Goal: Complete application form

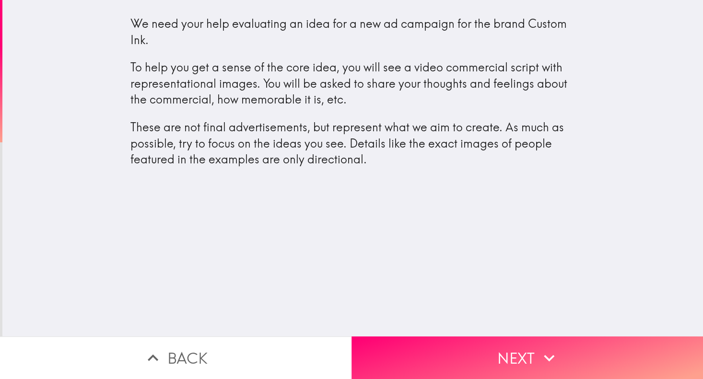
click at [395, 160] on p "These are not final advertisements, but represent what we aim to create. As muc…" at bounding box center [352, 143] width 445 height 48
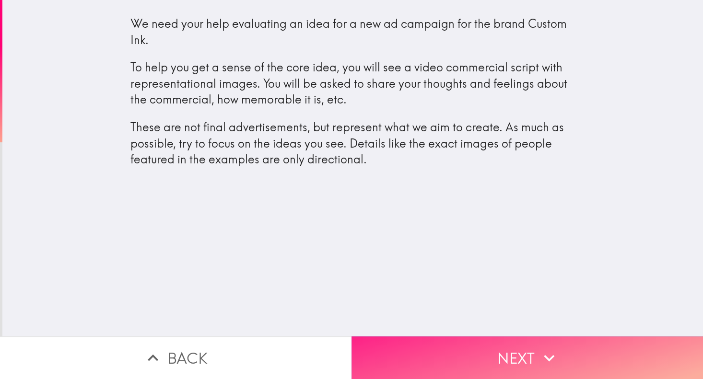
click at [484, 350] on button "Next" at bounding box center [526, 358] width 351 height 43
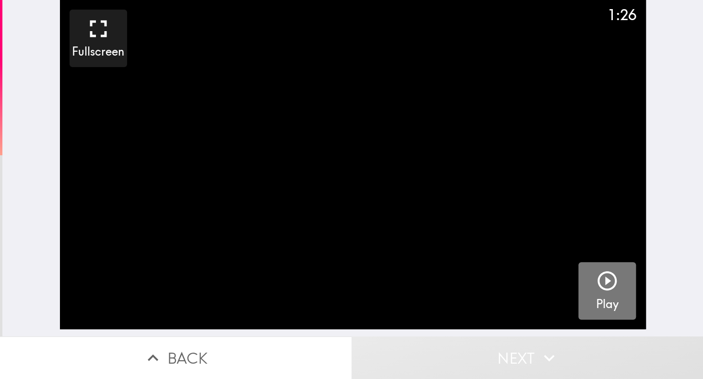
click at [597, 289] on icon "button" at bounding box center [606, 280] width 19 height 19
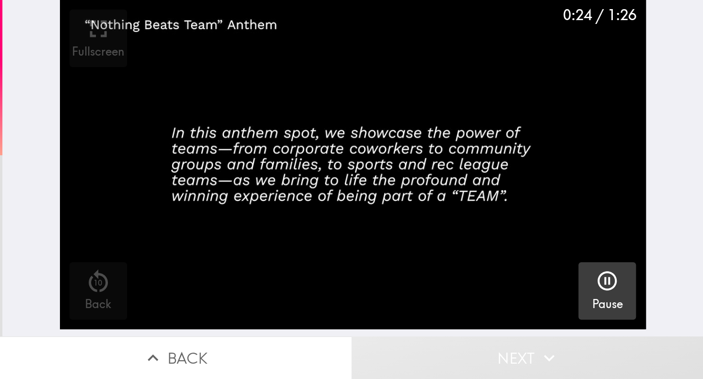
click at [608, 288] on icon "button" at bounding box center [606, 280] width 23 height 23
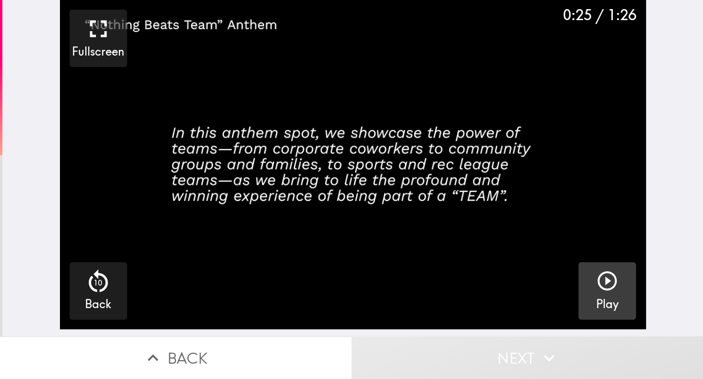
click at [616, 296] on button "Play" at bounding box center [607, 291] width 58 height 58
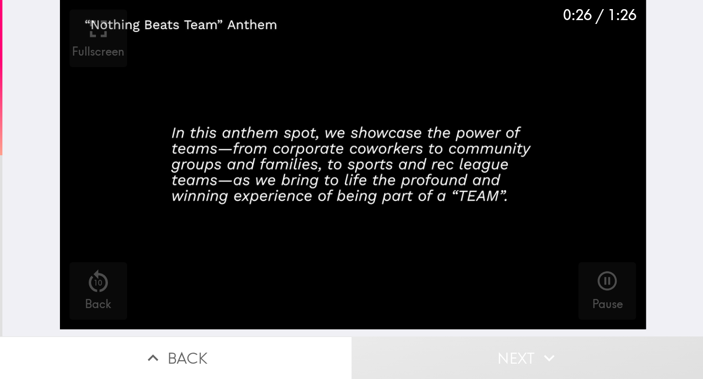
click at [608, 292] on icon "button" at bounding box center [606, 280] width 23 height 23
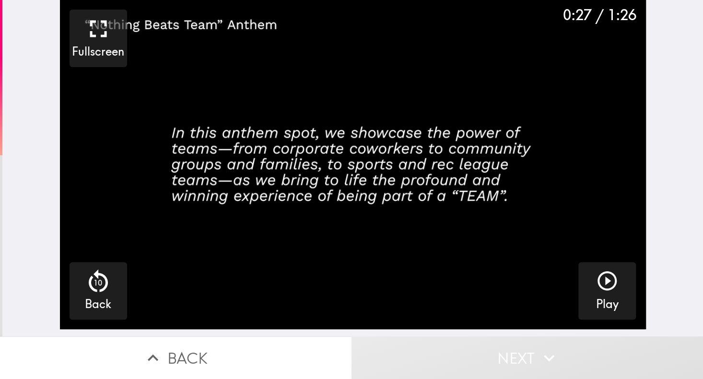
click at [547, 178] on video "button" at bounding box center [353, 164] width 586 height 329
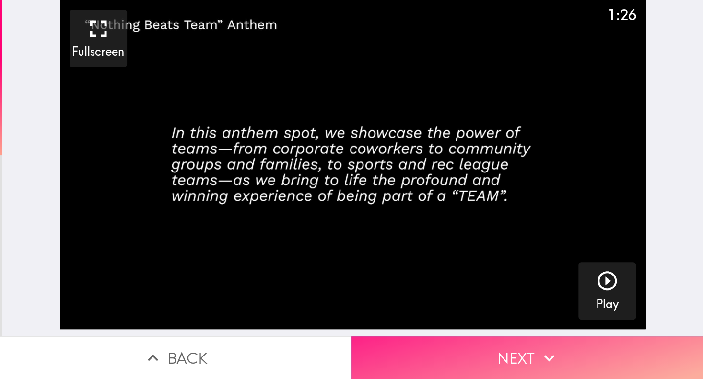
click at [577, 352] on button "Next" at bounding box center [526, 358] width 351 height 43
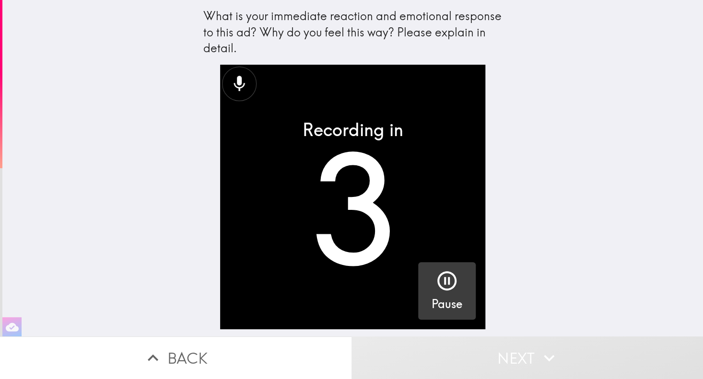
click at [435, 291] on icon "button" at bounding box center [446, 280] width 23 height 23
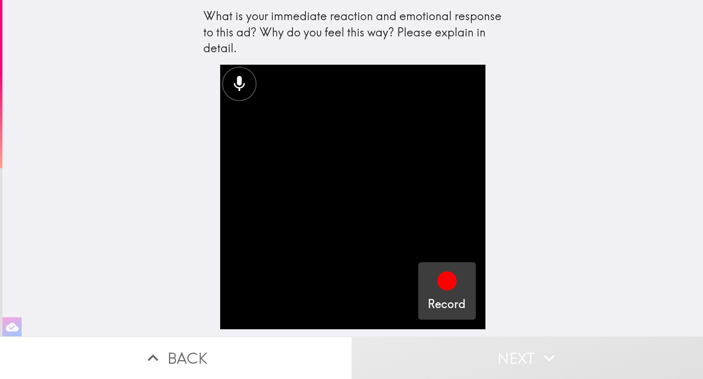
click at [437, 286] on icon "button" at bounding box center [446, 280] width 19 height 19
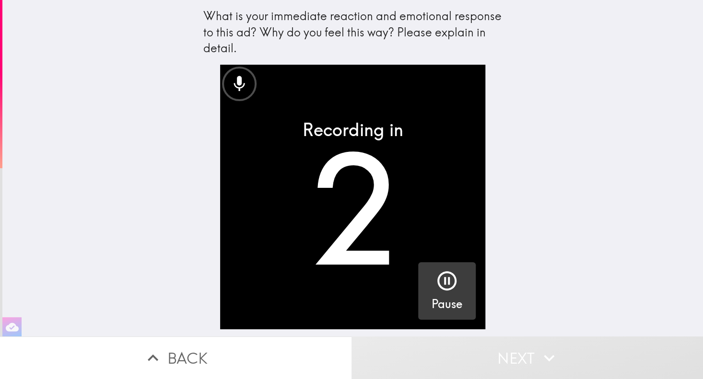
click at [440, 283] on icon "button" at bounding box center [446, 280] width 23 height 23
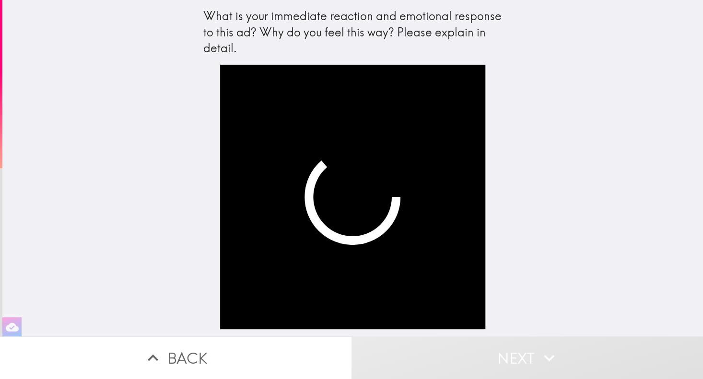
click at [546, 191] on div "What is your immediate reaction and emotional response to this ad? Why do you f…" at bounding box center [352, 168] width 700 height 337
click at [389, 174] on video "button" at bounding box center [352, 197] width 265 height 265
drag, startPoint x: 365, startPoint y: 201, endPoint x: 360, endPoint y: 191, distance: 10.9
click at [365, 201] on video "button" at bounding box center [352, 197] width 265 height 265
click at [337, 45] on div "What is your immediate reaction and emotional response to this ad? Why do you f…" at bounding box center [352, 32] width 299 height 48
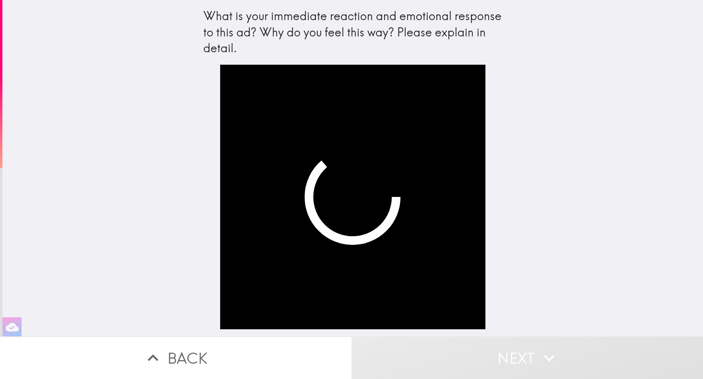
click at [378, 207] on video "button" at bounding box center [352, 197] width 265 height 265
click at [45, 57] on div "What is your immediate reaction and emotional response to this ad? Why do you f…" at bounding box center [352, 168] width 700 height 337
click at [270, 250] on video "button" at bounding box center [352, 197] width 265 height 265
click at [270, 251] on video "button" at bounding box center [352, 197] width 265 height 265
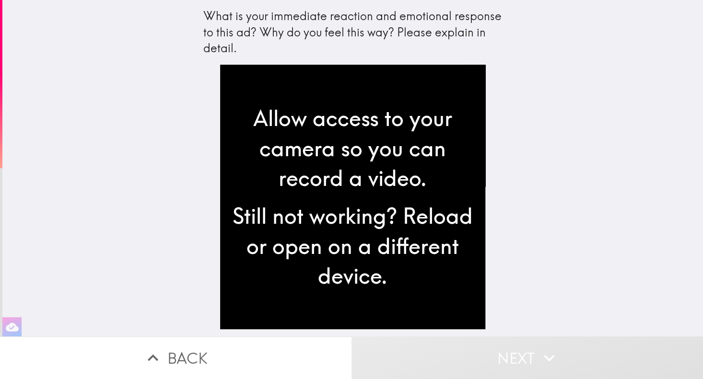
click at [372, 207] on div "Still not working? Reload or open on a different device." at bounding box center [352, 246] width 249 height 90
click at [479, 221] on div "Allow access to your camera so you can record a video. Still not working? Reloa…" at bounding box center [352, 201] width 307 height 272
click at [356, 233] on div "Still not working? Reload or open on a different device." at bounding box center [352, 246] width 249 height 90
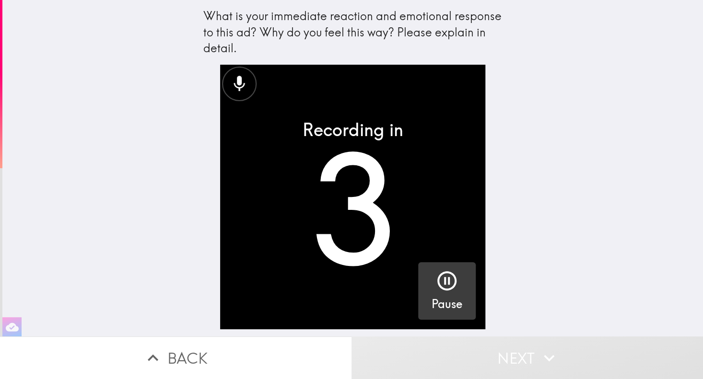
click at [444, 290] on icon "button" at bounding box center [446, 280] width 23 height 23
click at [186, 127] on div "What is your immediate reaction and emotional response to this ad? Why do you f…" at bounding box center [352, 168] width 700 height 337
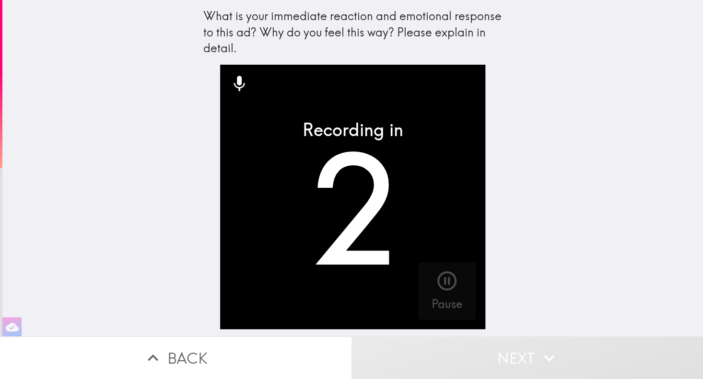
click at [532, 201] on div "What is your immediate reaction and emotional response to this ad? Why do you f…" at bounding box center [352, 168] width 700 height 337
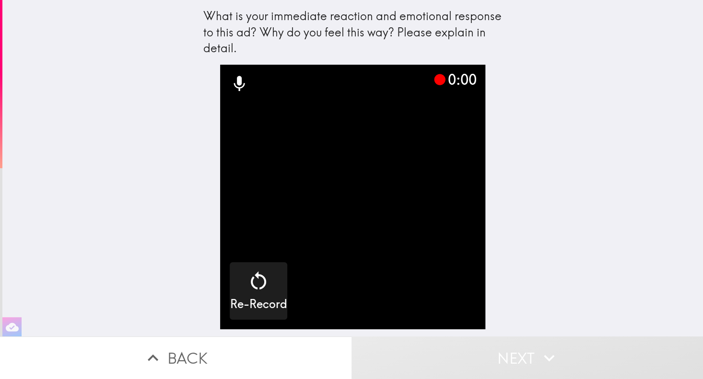
click at [620, 100] on div "What is your immediate reaction and emotional response to this ad? Why do you f…" at bounding box center [352, 168] width 700 height 337
click at [565, 176] on div "What is your immediate reaction and emotional response to this ad? Why do you f…" at bounding box center [352, 168] width 700 height 337
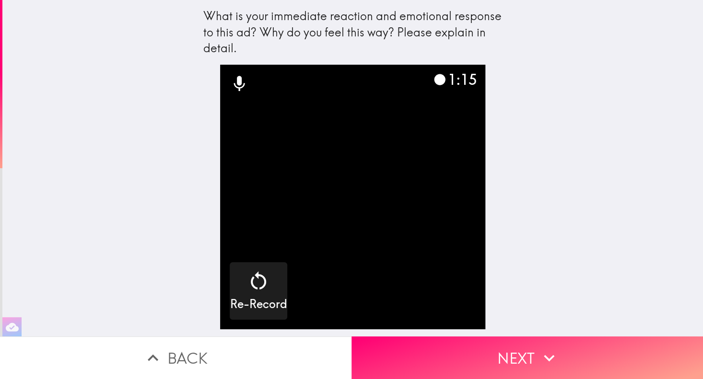
click at [345, 211] on video "button" at bounding box center [352, 197] width 265 height 265
click at [320, 149] on video "button" at bounding box center [352, 197] width 265 height 265
click at [389, 178] on video "button" at bounding box center [352, 197] width 265 height 265
click at [434, 193] on video "button" at bounding box center [352, 197] width 265 height 265
click at [507, 236] on div "What is your immediate reaction and emotional response to this ad? Why do you f…" at bounding box center [352, 168] width 700 height 337
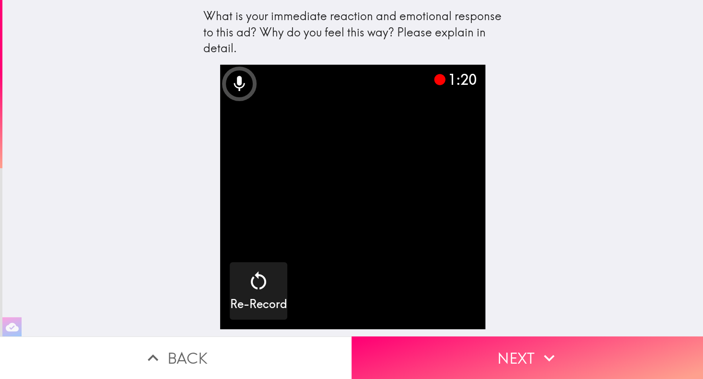
click at [237, 88] on icon at bounding box center [239, 83] width 19 height 19
click at [234, 88] on icon at bounding box center [239, 83] width 11 height 15
click at [323, 126] on video "button" at bounding box center [352, 197] width 265 height 265
click at [234, 81] on icon at bounding box center [239, 83] width 11 height 15
click at [344, 174] on video "button" at bounding box center [352, 197] width 265 height 265
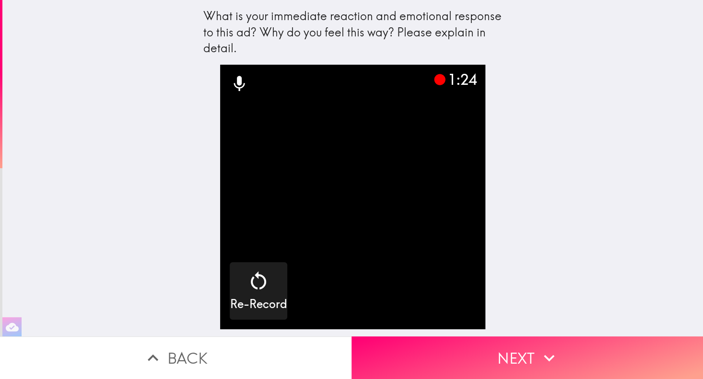
click at [470, 228] on video "button" at bounding box center [352, 197] width 265 height 265
click at [428, 165] on video "button" at bounding box center [352, 197] width 265 height 265
click at [419, 224] on video "button" at bounding box center [352, 197] width 265 height 265
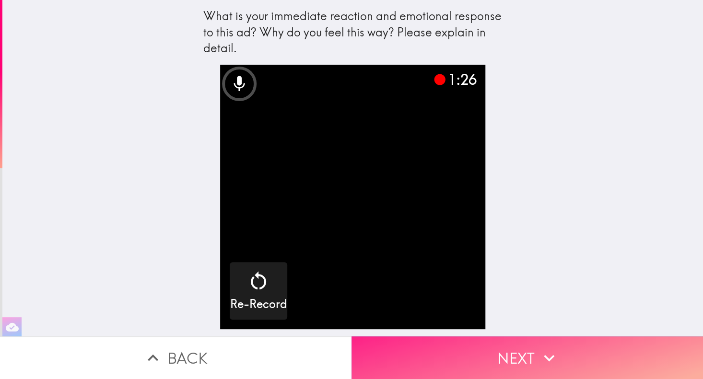
click at [490, 337] on button "Next" at bounding box center [526, 358] width 351 height 43
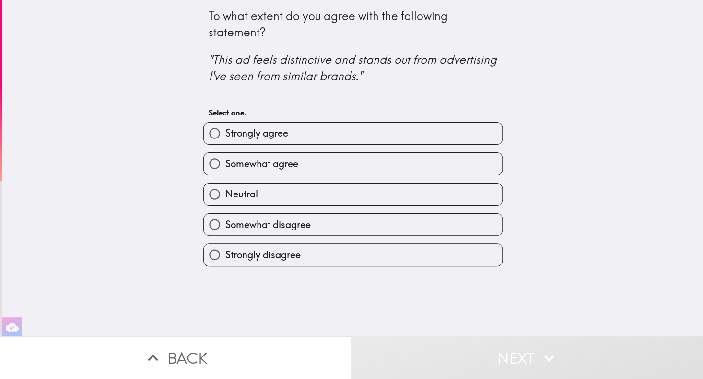
click at [267, 166] on span "Somewhat agree" at bounding box center [261, 163] width 73 height 13
click at [225, 166] on input "Somewhat agree" at bounding box center [215, 164] width 22 height 22
radio input "true"
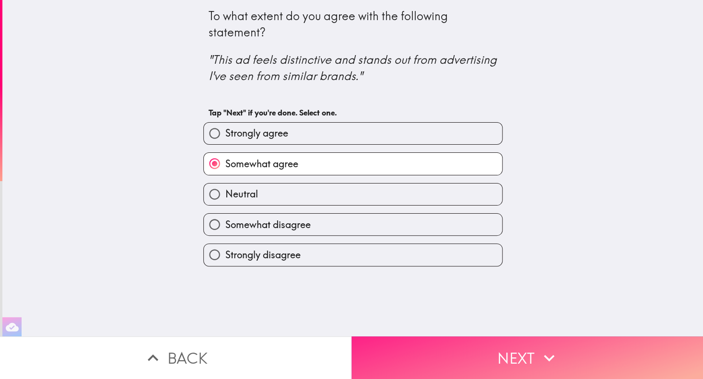
click at [485, 362] on button "Next" at bounding box center [526, 358] width 351 height 43
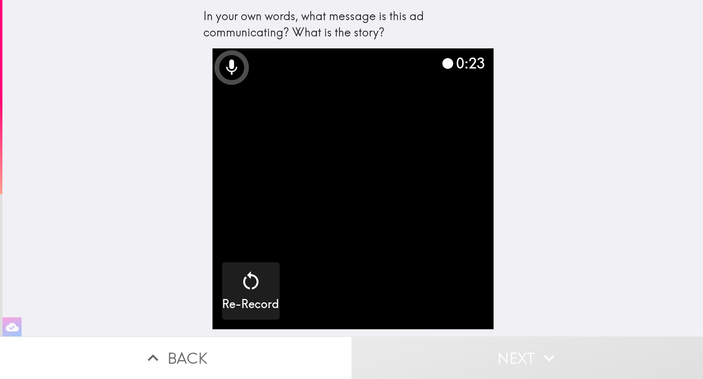
click at [568, 181] on div "In your own words, what message is this ad communicating? What is the story? 0:…" at bounding box center [352, 168] width 700 height 337
click at [470, 205] on video "button" at bounding box center [352, 188] width 281 height 281
click at [419, 232] on video "button" at bounding box center [352, 188] width 281 height 281
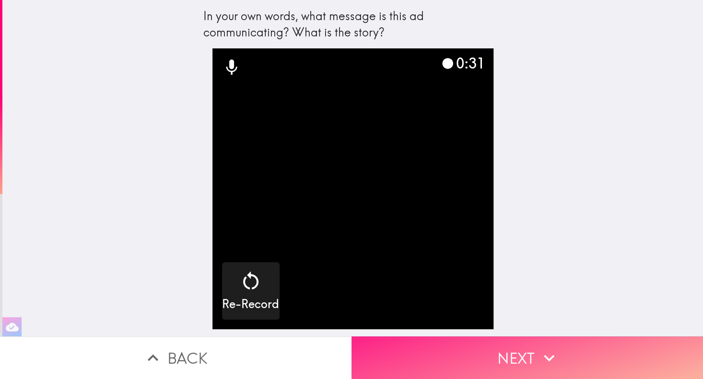
click at [428, 337] on button "Next" at bounding box center [526, 358] width 351 height 43
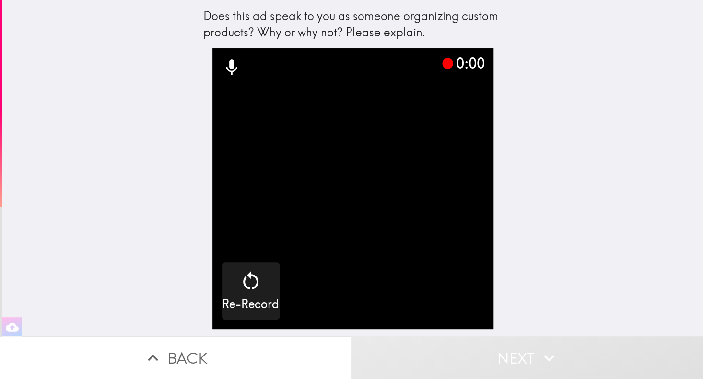
click at [555, 202] on div "Does this ad speak to you as someone organizing custom products? Why or why not…" at bounding box center [352, 168] width 700 height 337
click at [403, 155] on video "button" at bounding box center [352, 188] width 281 height 281
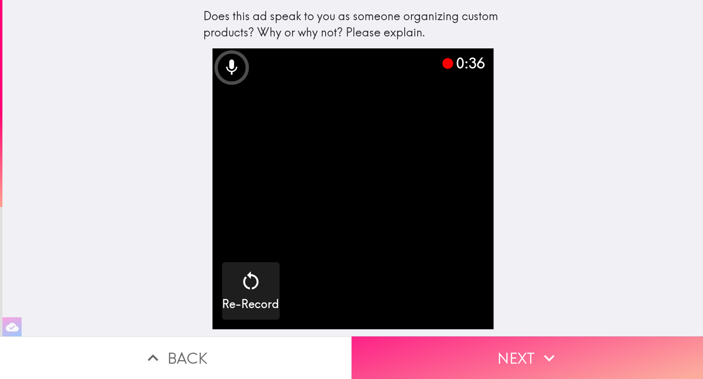
click at [480, 349] on button "Next" at bounding box center [526, 358] width 351 height 43
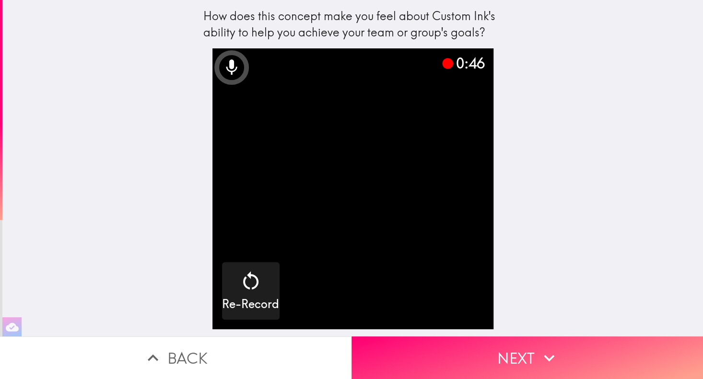
scroll to position [0, 4]
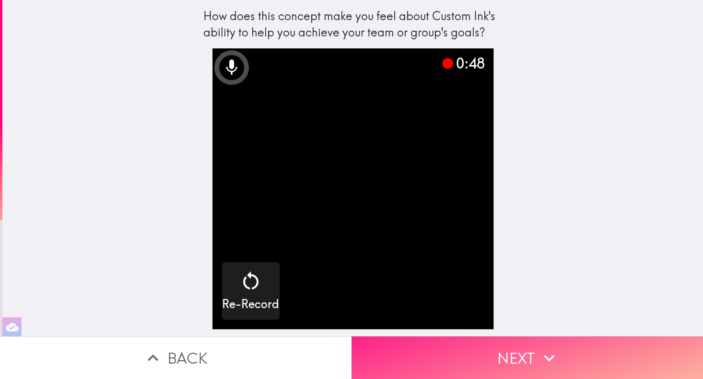
click at [529, 345] on button "Next" at bounding box center [526, 358] width 351 height 43
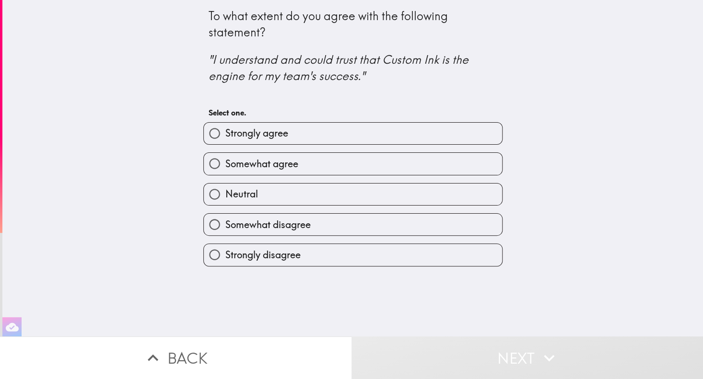
click at [168, 197] on div "To what extent do you agree with the following statement? "I understand and cou…" at bounding box center [352, 168] width 700 height 337
click at [260, 195] on label "Neutral" at bounding box center [353, 195] width 298 height 22
click at [225, 195] on input "Neutral" at bounding box center [215, 195] width 22 height 22
radio input "true"
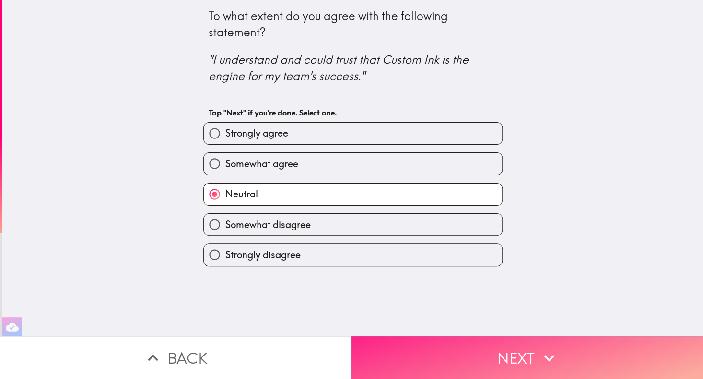
click at [437, 349] on button "Next" at bounding box center [526, 358] width 351 height 43
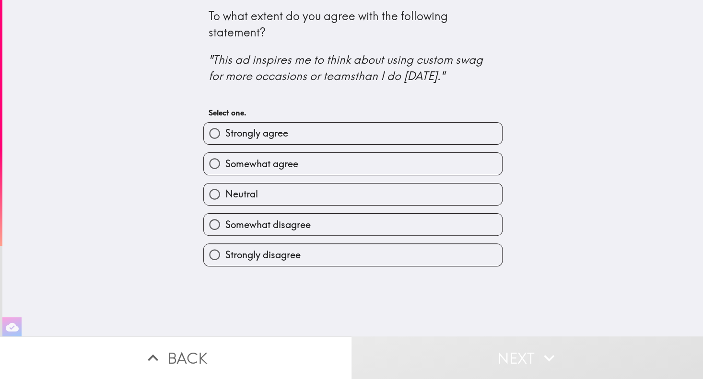
click at [279, 168] on span "Somewhat agree" at bounding box center [261, 163] width 73 height 13
click at [225, 168] on input "Somewhat agree" at bounding box center [215, 164] width 22 height 22
radio input "true"
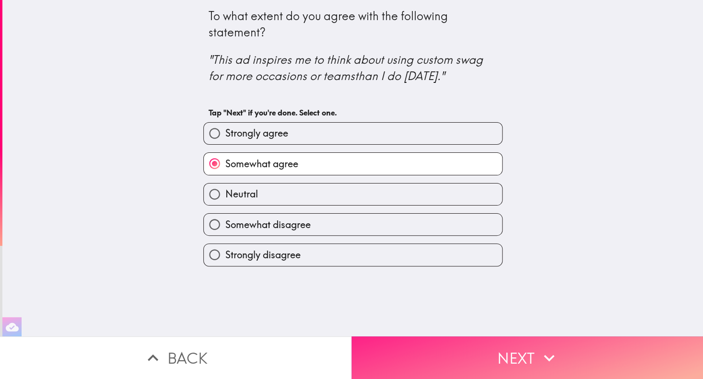
click at [437, 337] on button "Next" at bounding box center [526, 358] width 351 height 43
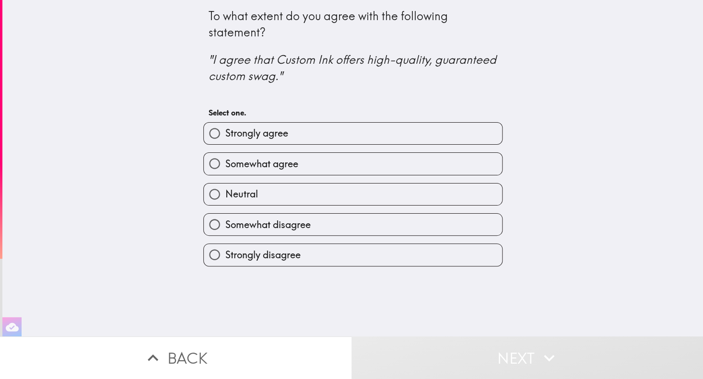
click at [255, 197] on label "Neutral" at bounding box center [353, 195] width 298 height 22
click at [225, 197] on input "Neutral" at bounding box center [215, 195] width 22 height 22
radio input "true"
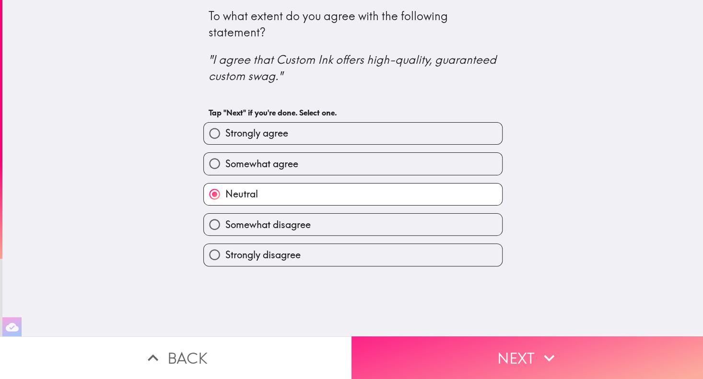
click at [495, 356] on button "Next" at bounding box center [526, 358] width 351 height 43
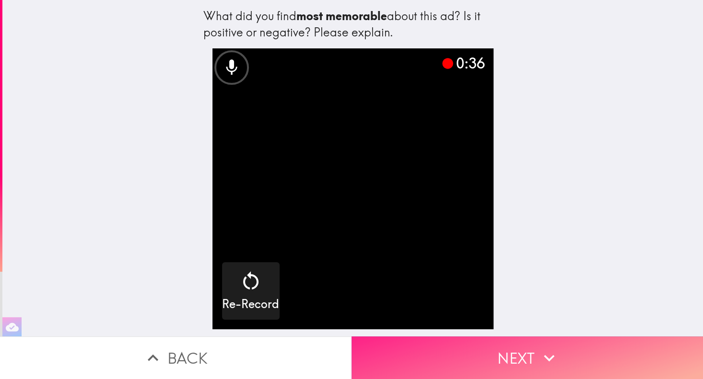
click at [398, 340] on button "Next" at bounding box center [526, 358] width 351 height 43
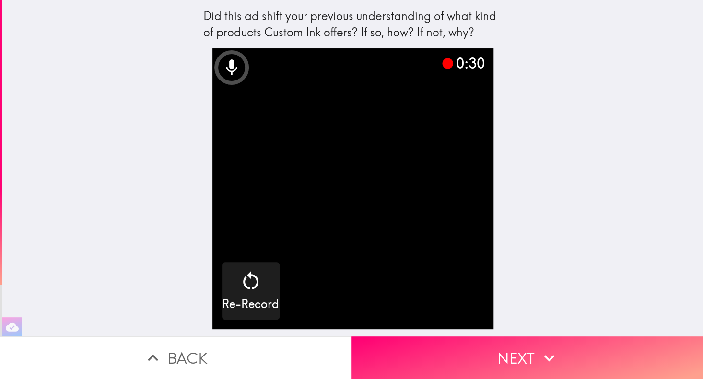
click at [518, 186] on div "Did this ad shift your previous understanding of what kind of products Custom I…" at bounding box center [352, 168] width 700 height 337
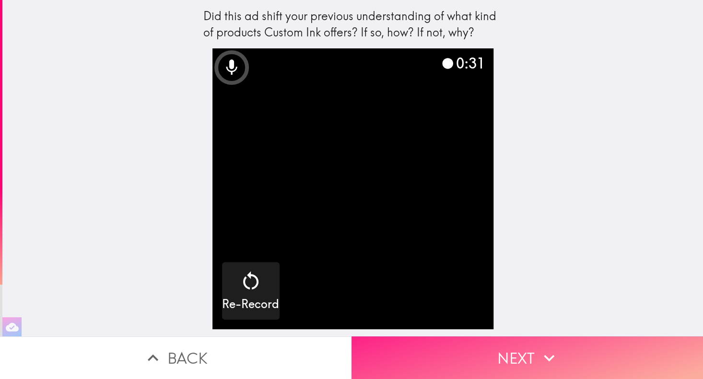
click at [504, 347] on button "Next" at bounding box center [526, 358] width 351 height 43
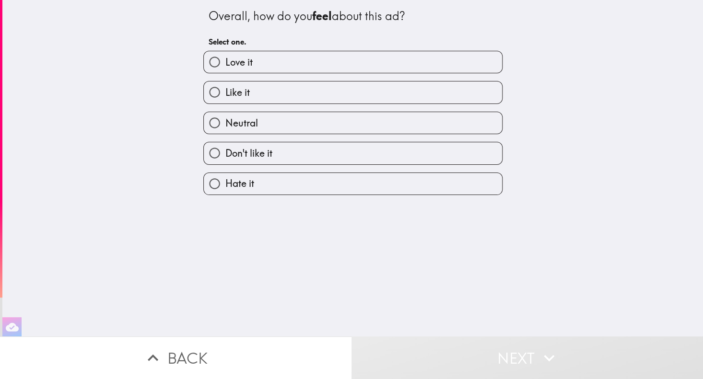
click at [266, 62] on label "Love it" at bounding box center [353, 62] width 298 height 22
click at [225, 62] on input "Love it" at bounding box center [215, 62] width 22 height 22
radio input "true"
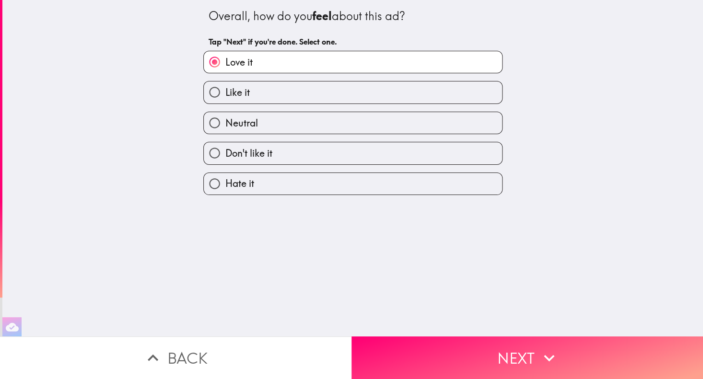
click at [255, 94] on label "Like it" at bounding box center [353, 92] width 298 height 22
click at [225, 94] on input "Like it" at bounding box center [215, 92] width 22 height 22
radio input "true"
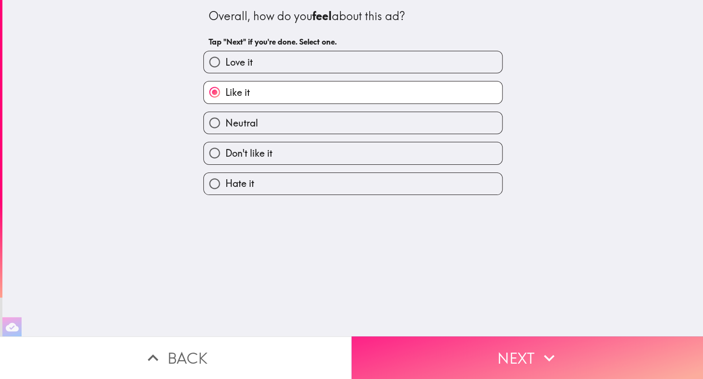
click at [479, 353] on button "Next" at bounding box center [526, 358] width 351 height 43
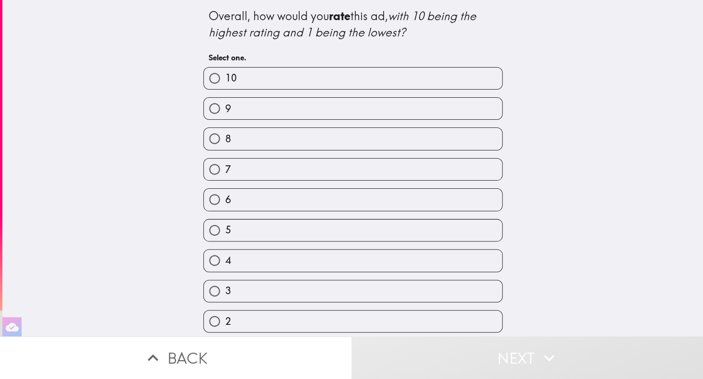
scroll to position [32, 0]
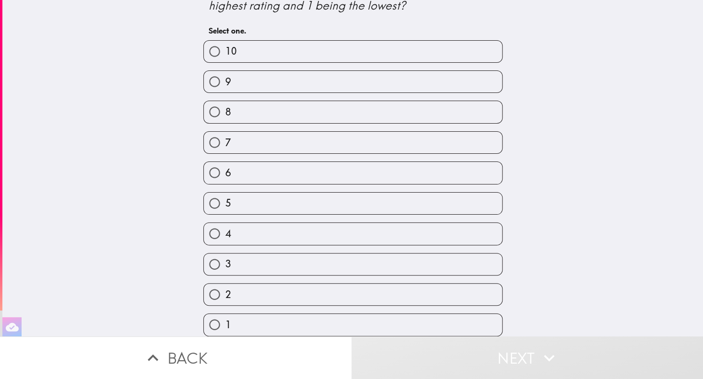
click at [236, 141] on label "7" at bounding box center [353, 143] width 298 height 22
click at [225, 141] on input "7" at bounding box center [215, 143] width 22 height 22
radio input "true"
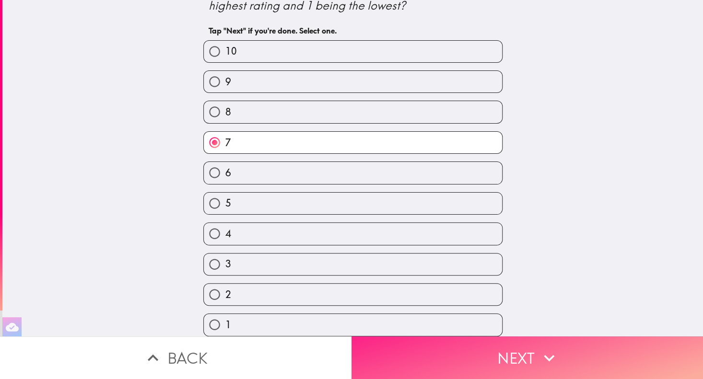
click at [436, 346] on button "Next" at bounding box center [526, 358] width 351 height 43
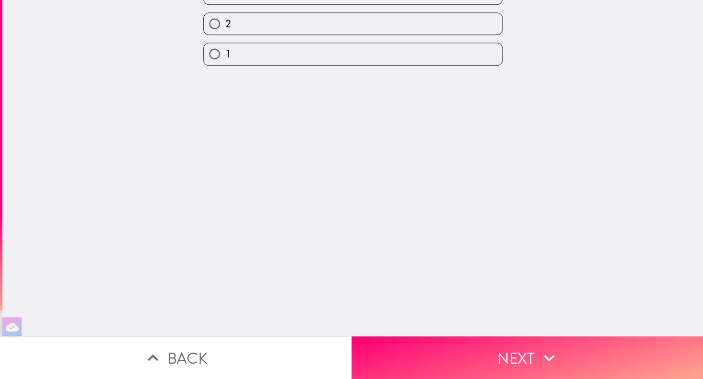
scroll to position [0, 0]
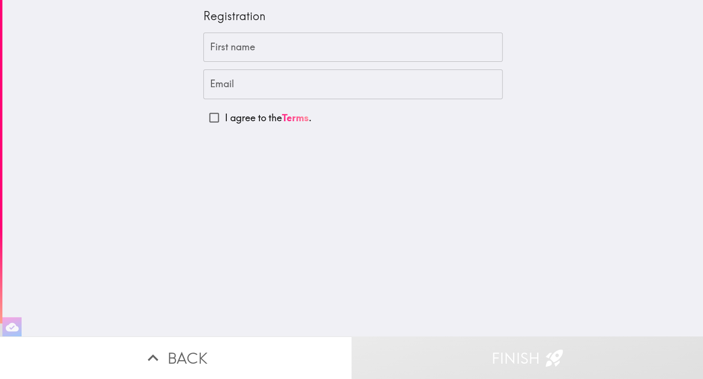
click at [234, 44] on div "First name First name" at bounding box center [352, 48] width 299 height 30
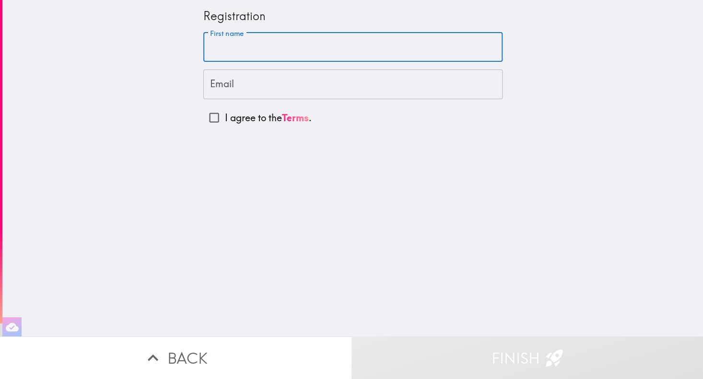
type input "Ixca"
type input "ixcamunoztinoco@gmail.com"
click at [203, 118] on input "I agree to the Terms ." at bounding box center [214, 118] width 22 height 22
checkbox input "true"
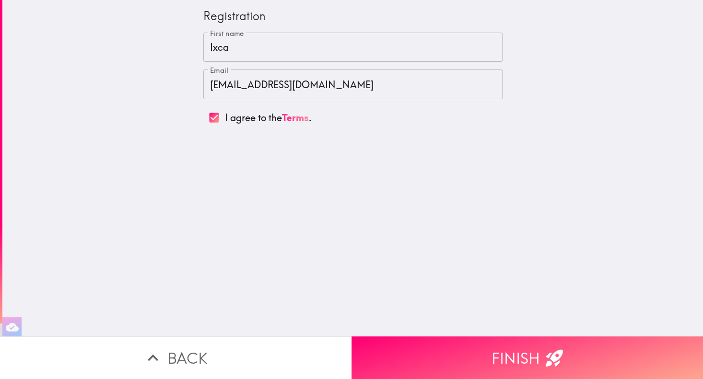
click at [422, 235] on div "Registration First name Ixca First name Email ixcamunoztinoco@gmail.com Email I…" at bounding box center [352, 168] width 700 height 337
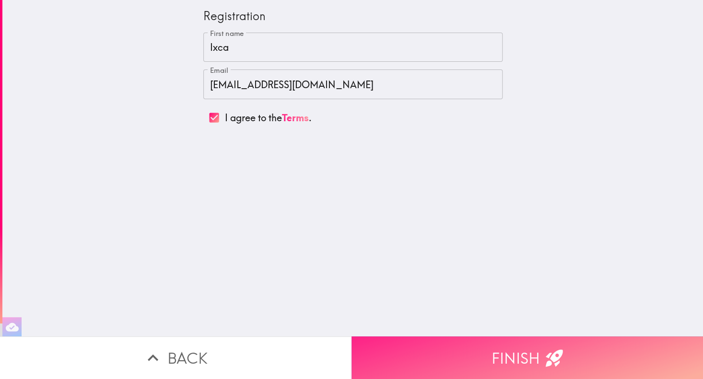
click at [461, 347] on button "Finish" at bounding box center [526, 358] width 351 height 43
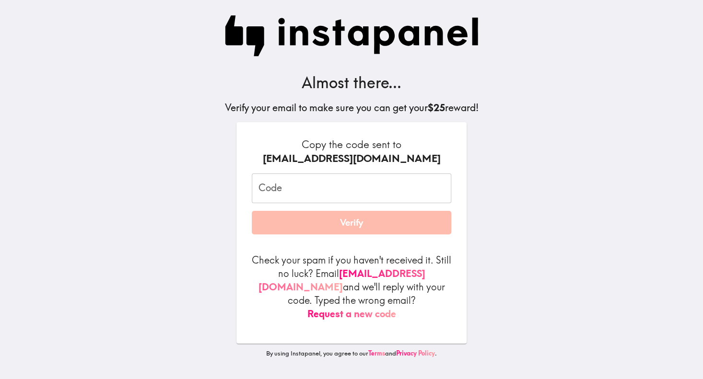
click at [291, 193] on input "Code" at bounding box center [351, 189] width 199 height 30
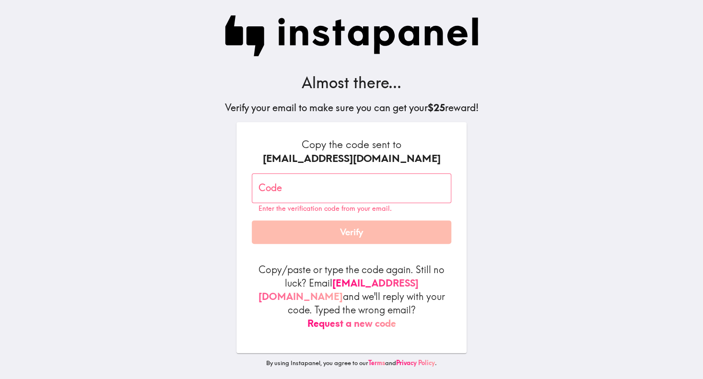
click at [226, 163] on div "Almost there... Verify your email to make sure you can get your $25 reward! Cop…" at bounding box center [351, 189] width 307 height 379
click at [379, 196] on input "Code" at bounding box center [351, 189] width 199 height 30
click at [364, 181] on input "Code" at bounding box center [351, 189] width 199 height 30
click at [343, 317] on button "Request a new code" at bounding box center [351, 323] width 89 height 13
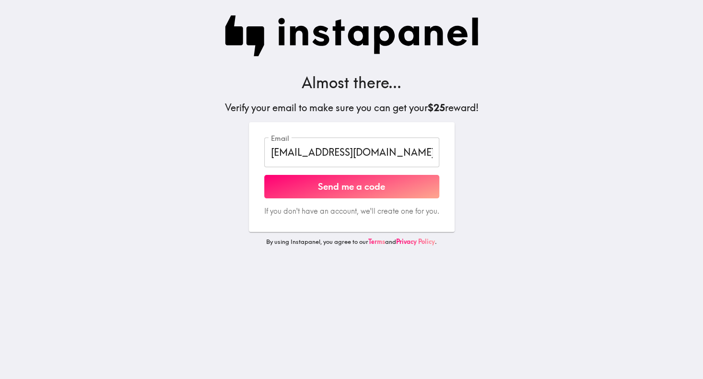
click at [403, 151] on input "ixcamunoztinoco@gmail.com" at bounding box center [351, 153] width 175 height 30
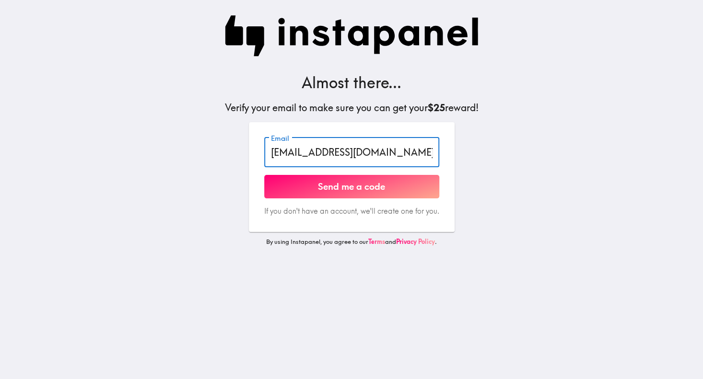
click at [524, 154] on main "Almost there... Verify your email to make sure you can get your $25 reward! Ema…" at bounding box center [351, 189] width 703 height 379
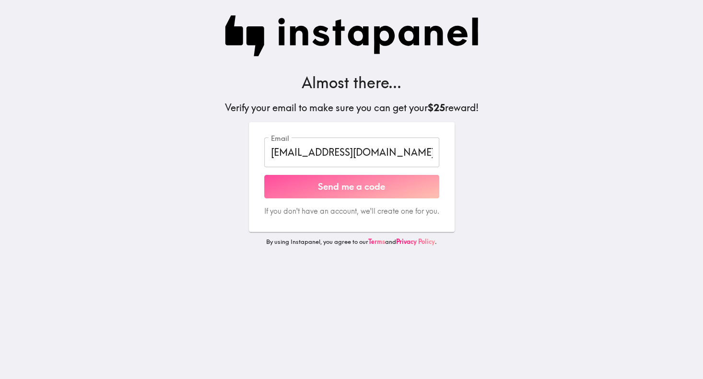
click at [346, 187] on button "Send me a code" at bounding box center [351, 187] width 175 height 24
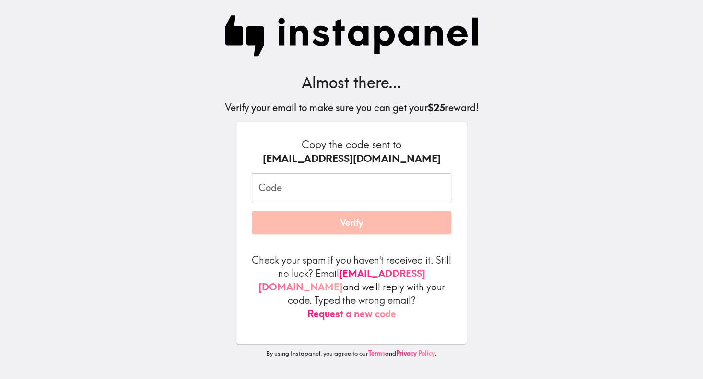
click at [273, 190] on input "Code" at bounding box center [351, 189] width 199 height 30
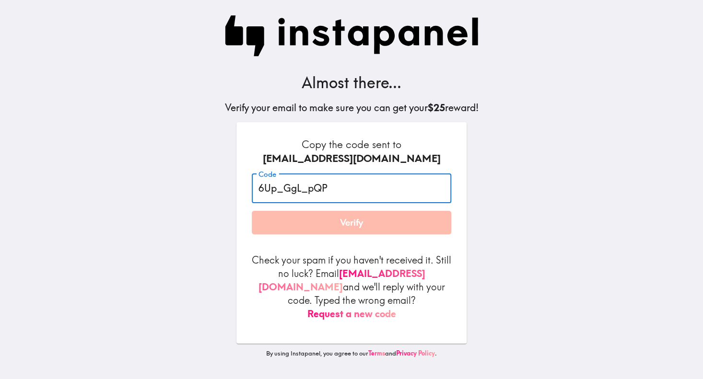
type input "6Up_GgL_pQP"
click at [283, 229] on button "Verify" at bounding box center [351, 223] width 199 height 24
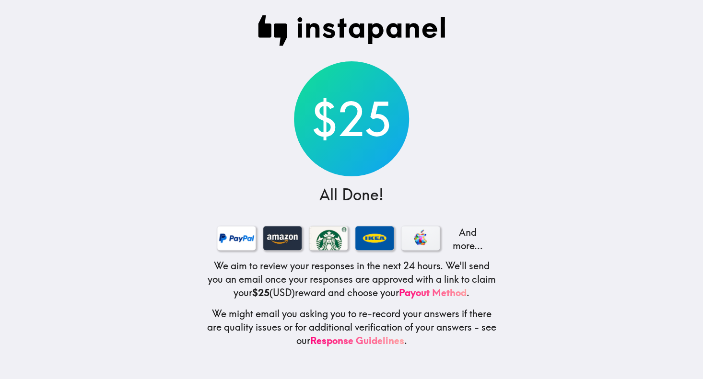
click at [305, 272] on h5 "We aim to review your responses in the next 24 hours. We'll send you an email o…" at bounding box center [351, 279] width 291 height 40
click at [344, 264] on h5 "We aim to review your responses in the next 24 hours. We'll send you an email o…" at bounding box center [351, 279] width 291 height 40
click at [333, 272] on h5 "We aim to review your responses in the next 24 hours. We'll send you an email o…" at bounding box center [351, 279] width 291 height 40
click at [114, 66] on main "$25 All Done! And more... We aim to review your responses in the next 24 hours.…" at bounding box center [351, 189] width 703 height 379
click at [154, 131] on main "$25 All Done! And more... We aim to review your responses in the next 24 hours.…" at bounding box center [351, 189] width 703 height 379
